Goal: Task Accomplishment & Management: Manage account settings

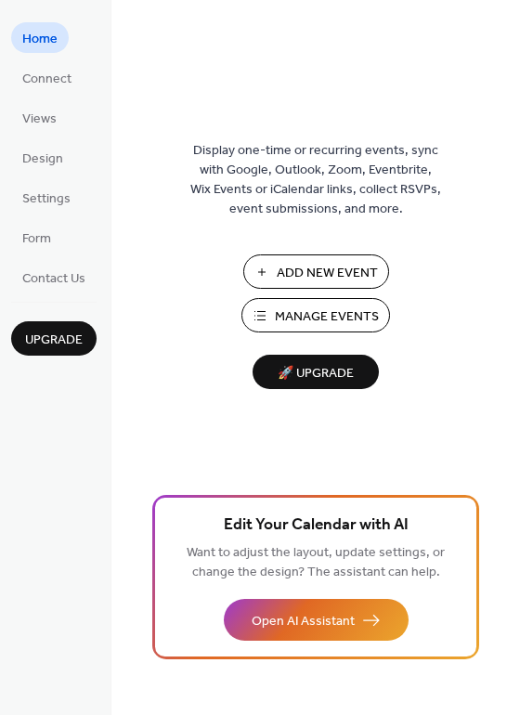
click at [278, 311] on span "Manage Events" at bounding box center [327, 316] width 104 height 19
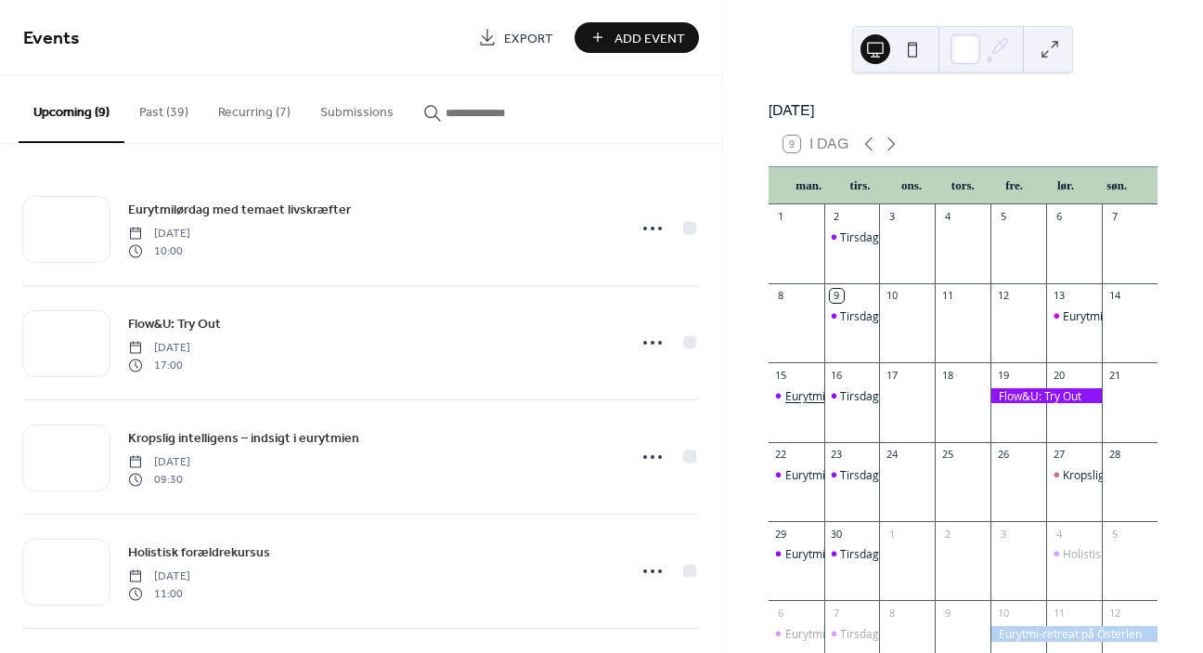
click at [811, 404] on div "Eurytmikursus" at bounding box center [823, 396] width 74 height 16
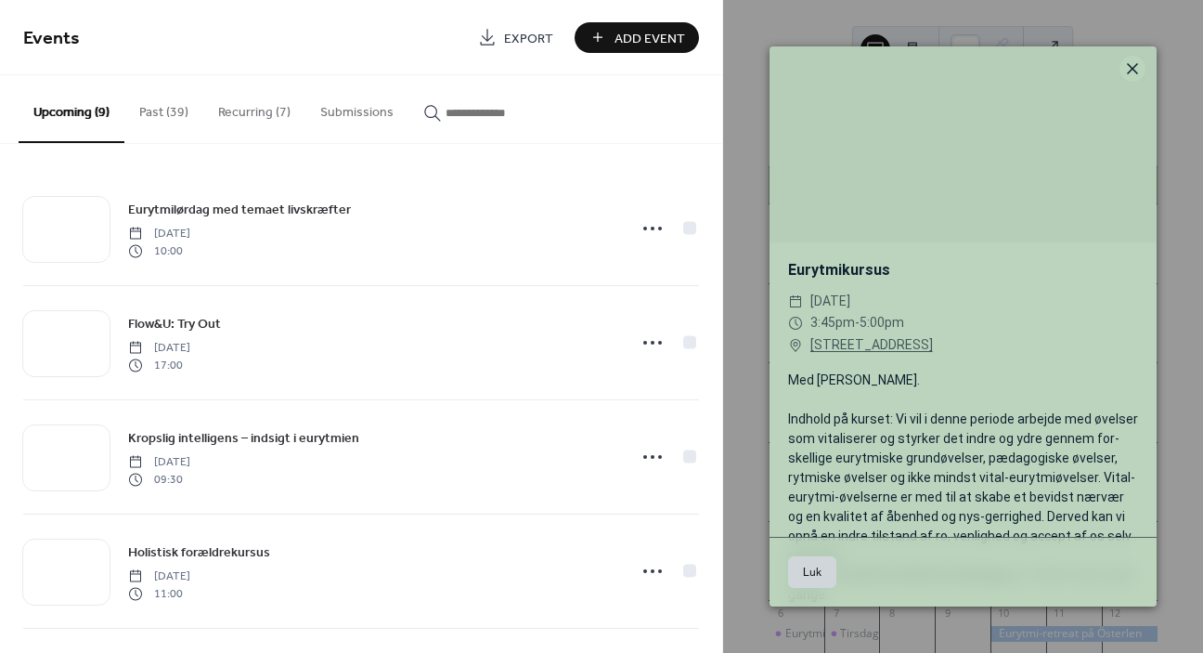
click at [1128, 76] on icon at bounding box center [1133, 69] width 22 height 22
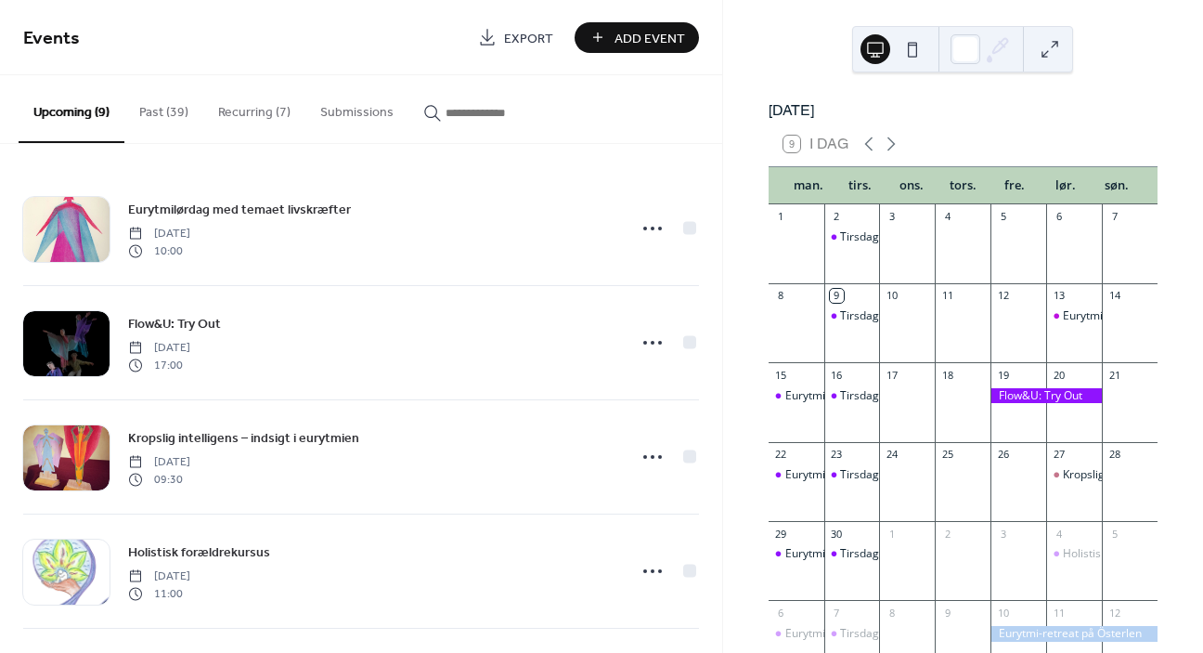
click at [242, 110] on button "Recurring (7)" at bounding box center [254, 108] width 102 height 66
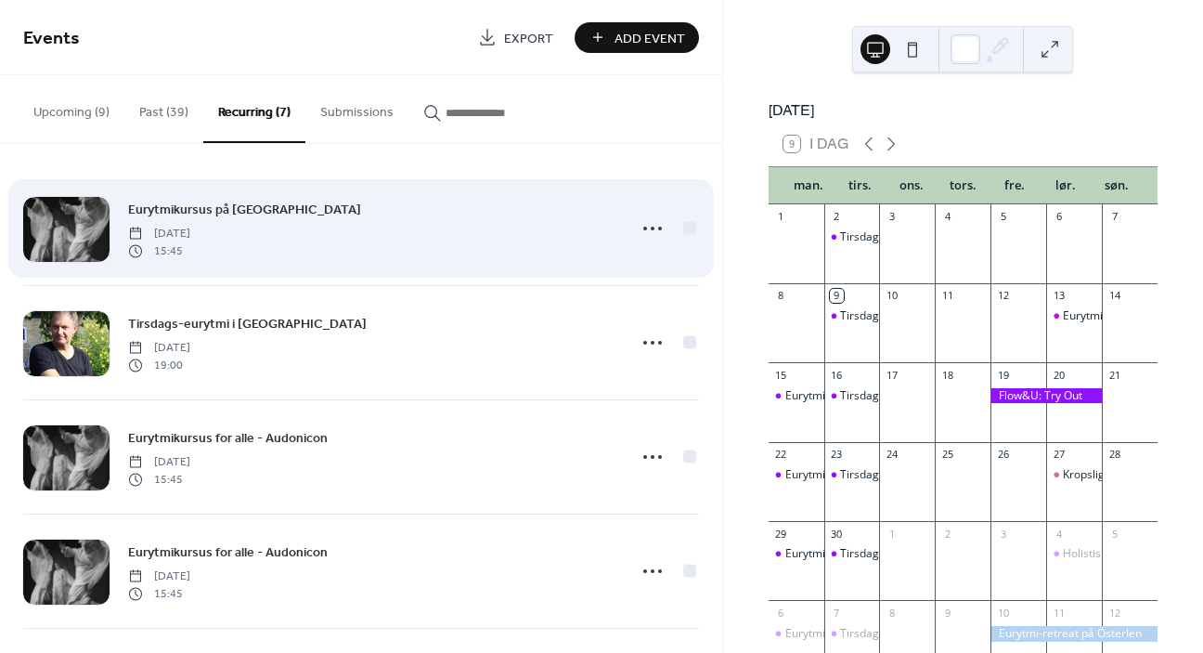
click at [229, 213] on span "Eurytmikursus på Audonicon" at bounding box center [244, 210] width 233 height 19
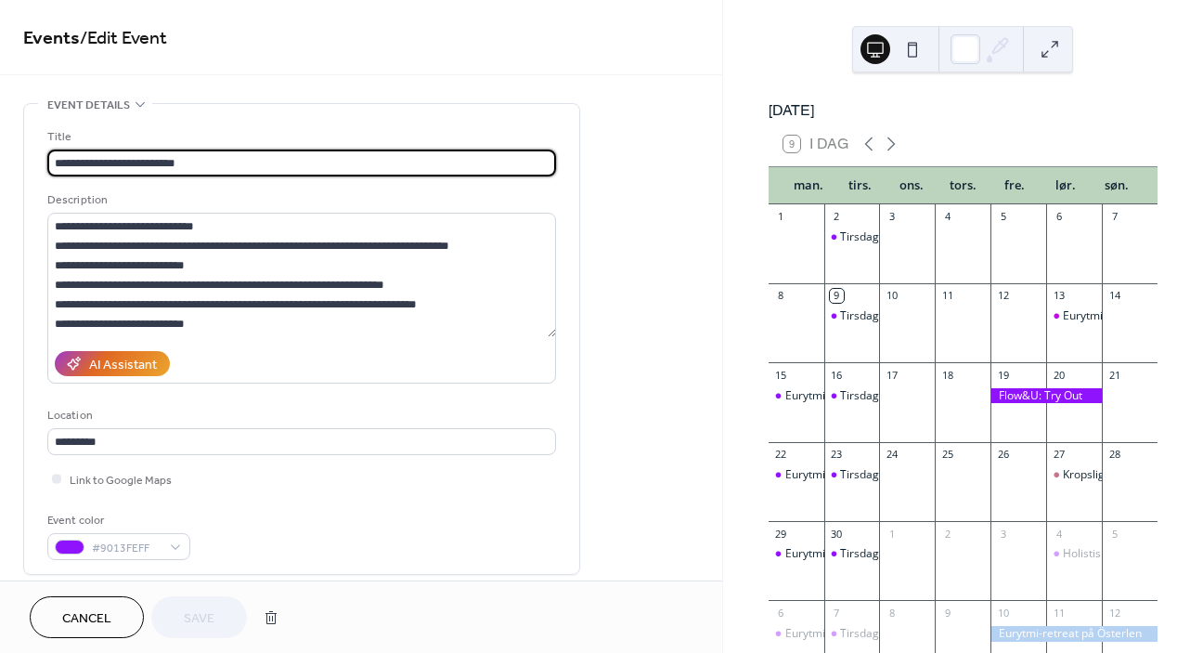
type input "**********"
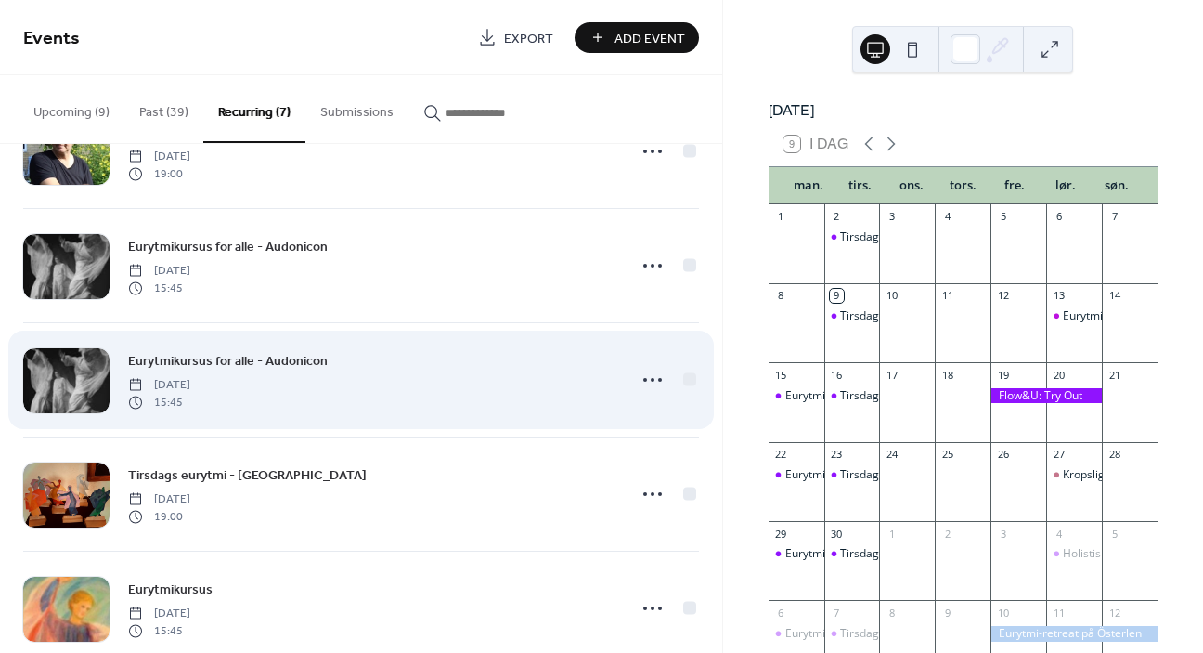
scroll to position [193, 0]
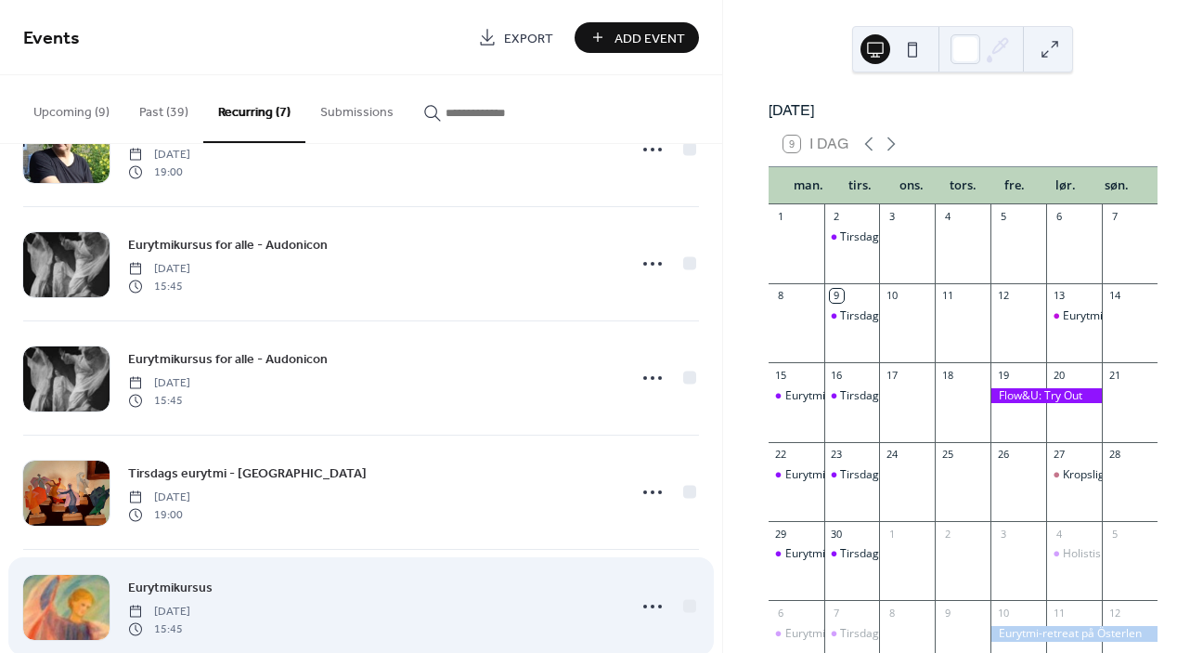
click at [177, 582] on span "Eurytmikursus" at bounding box center [170, 587] width 84 height 19
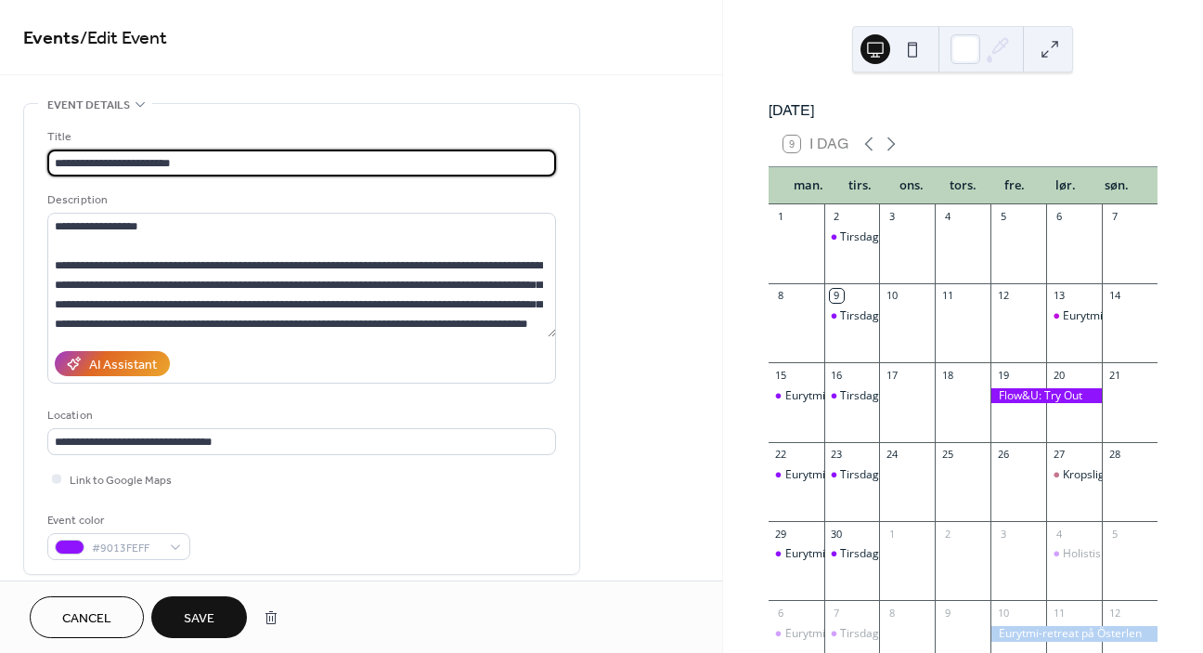
type input "**********"
click at [194, 616] on span "Save" at bounding box center [199, 618] width 31 height 19
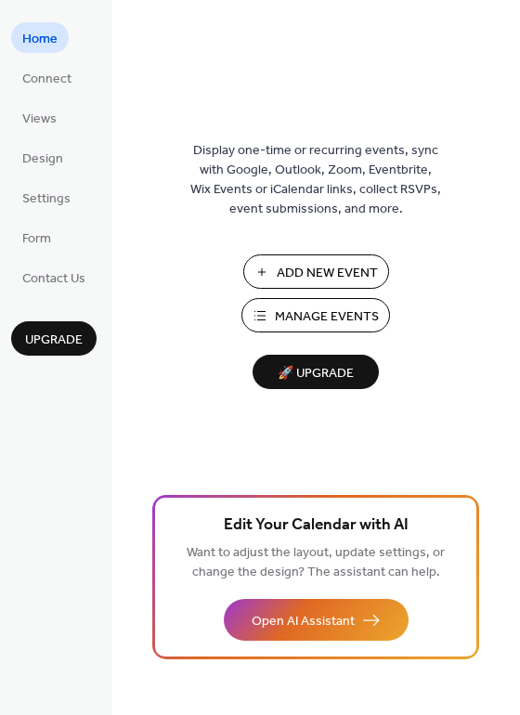
click at [307, 318] on span "Manage Events" at bounding box center [327, 316] width 104 height 19
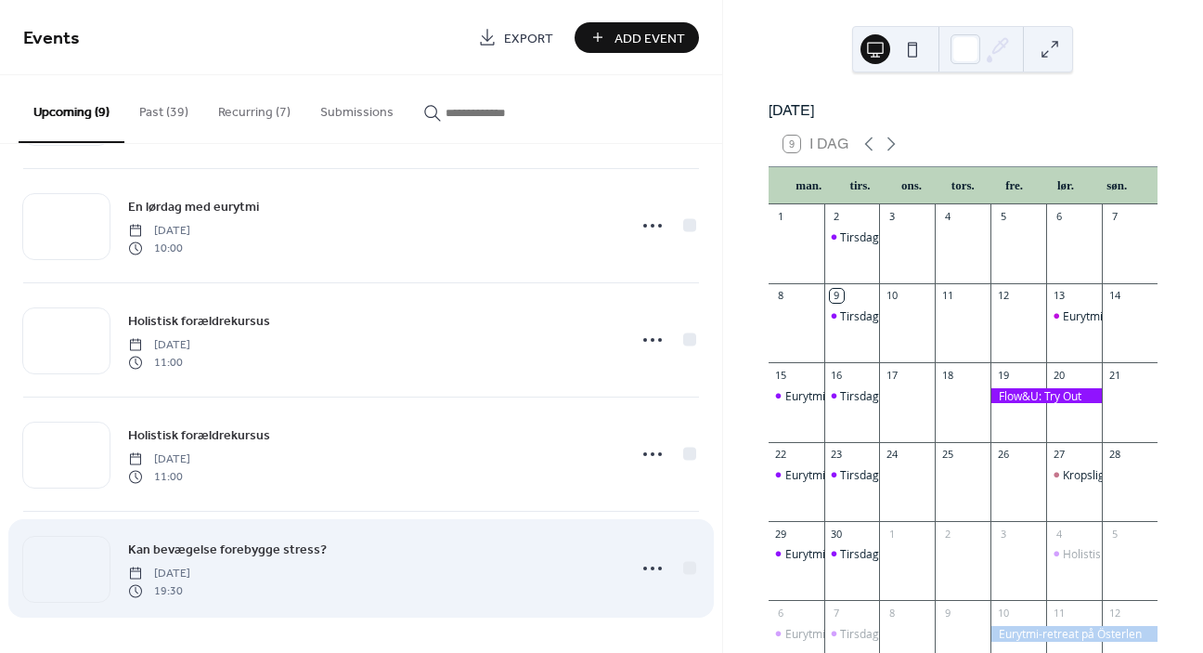
scroll to position [574, 0]
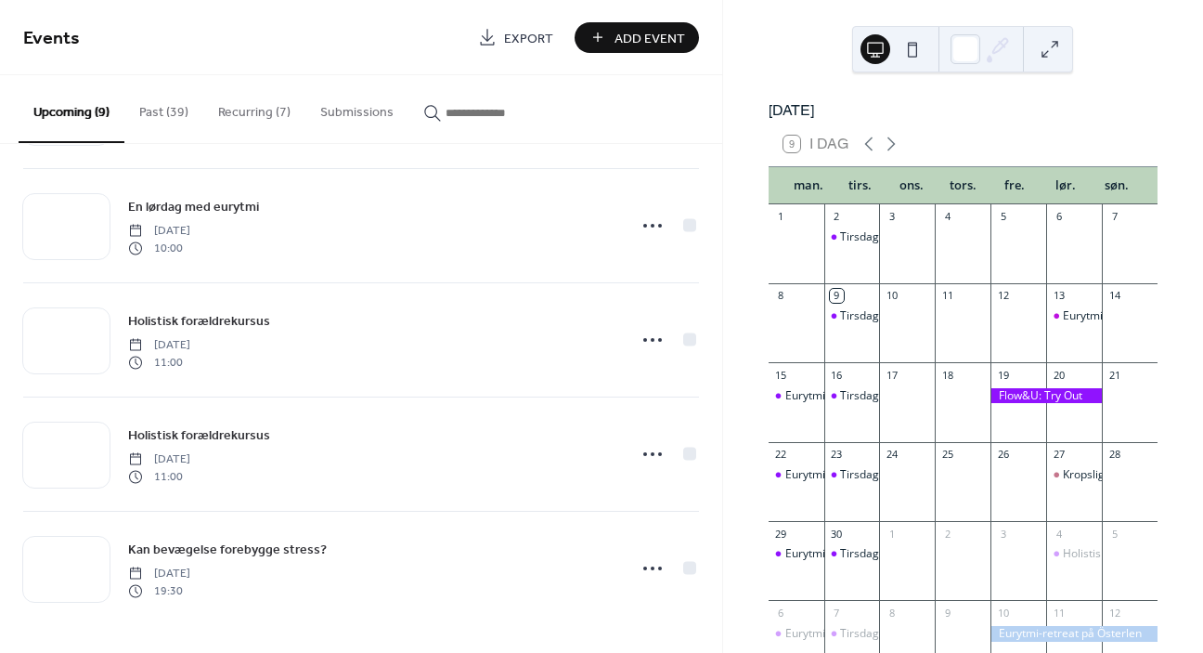
click at [253, 117] on button "Recurring (7)" at bounding box center [254, 108] width 102 height 66
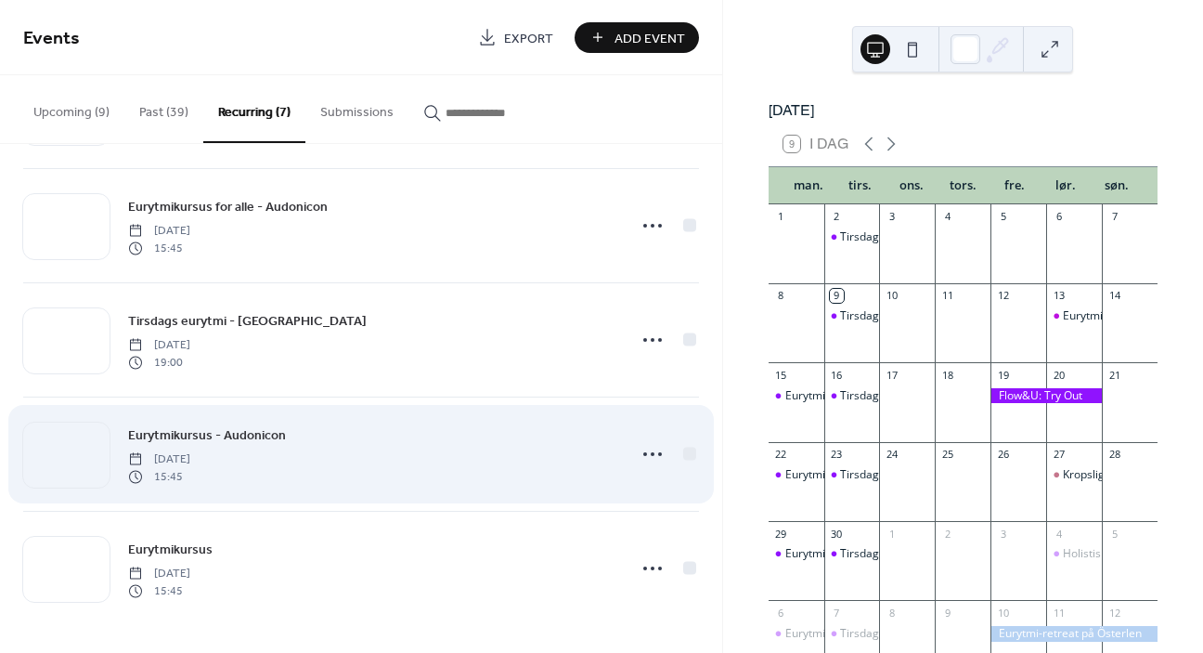
scroll to position [345, 0]
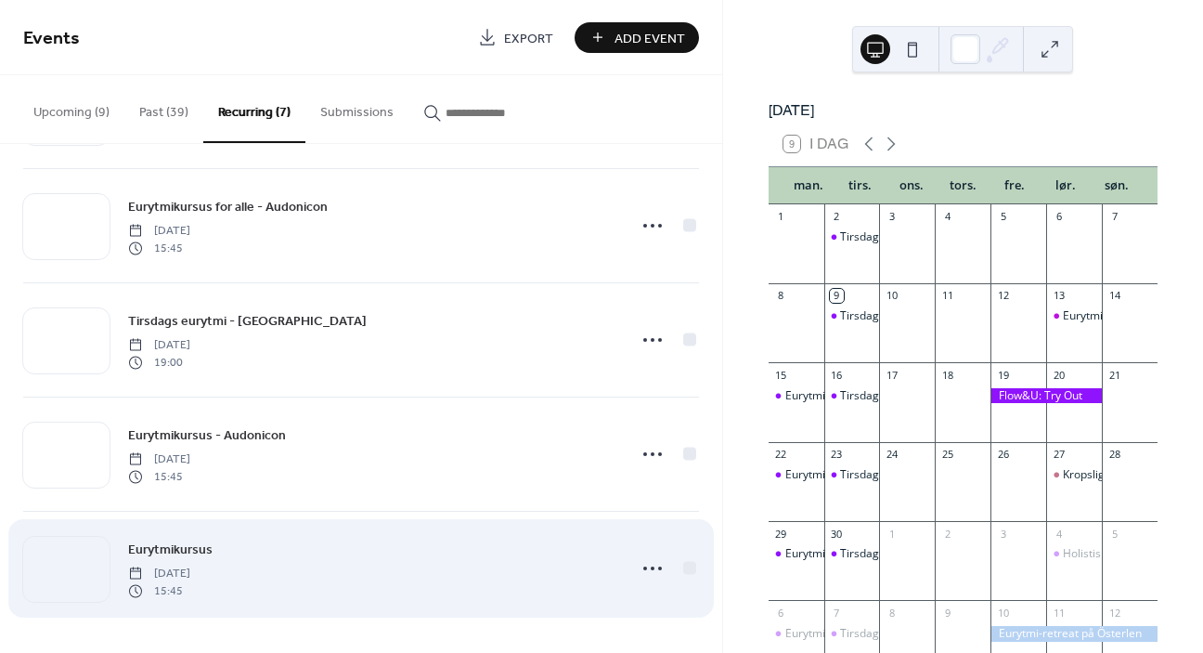
click at [168, 551] on span "Eurytmikursus" at bounding box center [170, 549] width 84 height 19
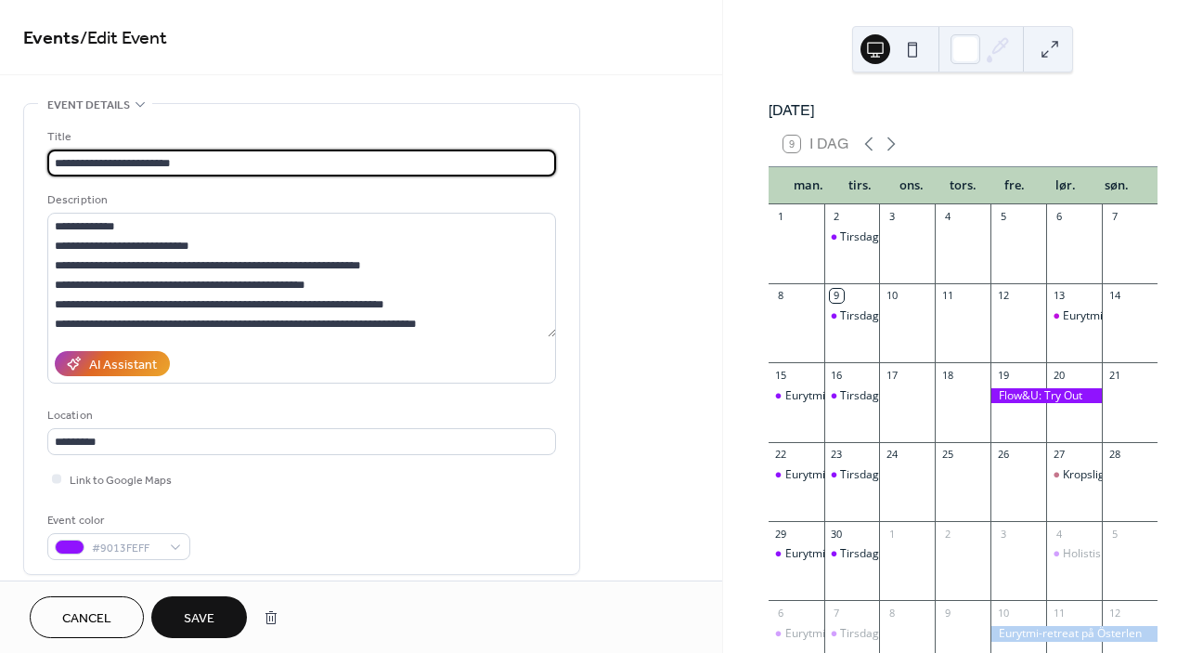
type input "**********"
click at [204, 626] on span "Save" at bounding box center [199, 618] width 31 height 19
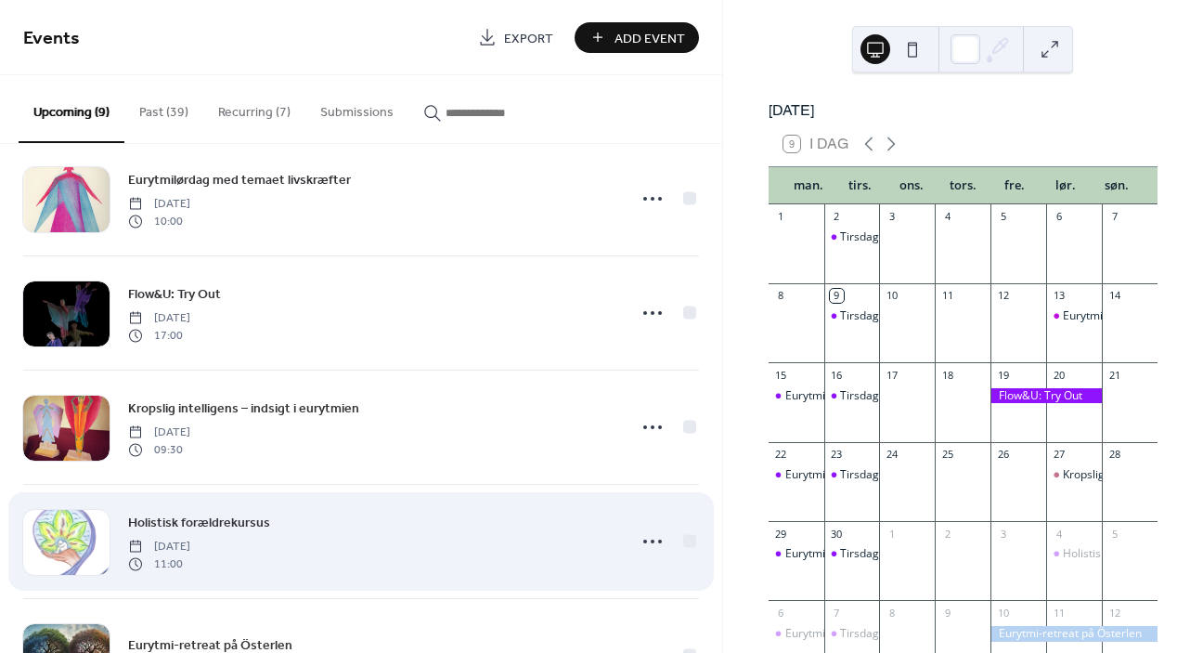
scroll to position [32, 0]
